Goal: Understand process/instructions: Learn how to perform a task or action

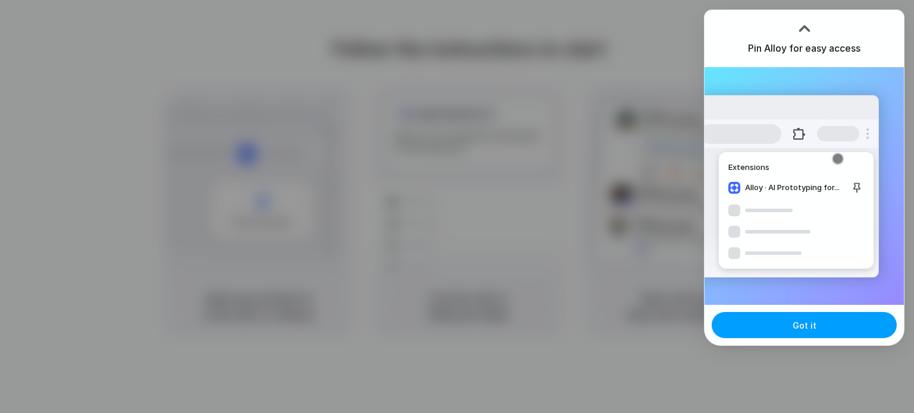
click at [800, 325] on span "Got it" at bounding box center [804, 325] width 24 height 12
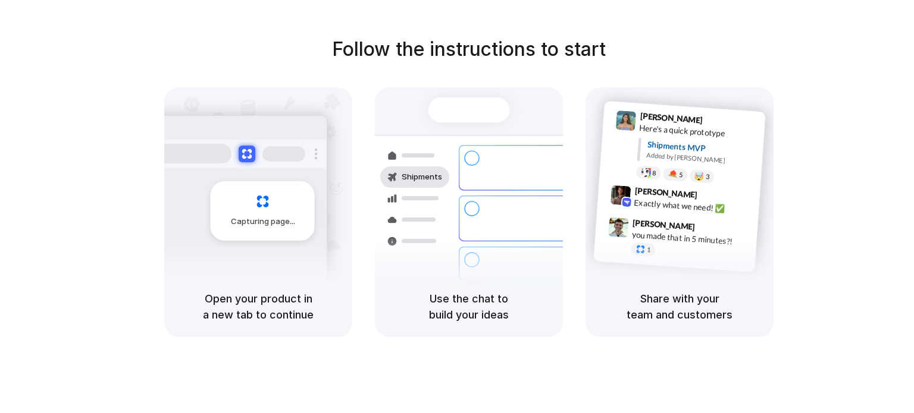
click at [136, 196] on div "Follow the instructions to start Capturing page Open your product in a new tab …" at bounding box center [469, 186] width 914 height 302
